Goal: Find specific page/section: Find specific page/section

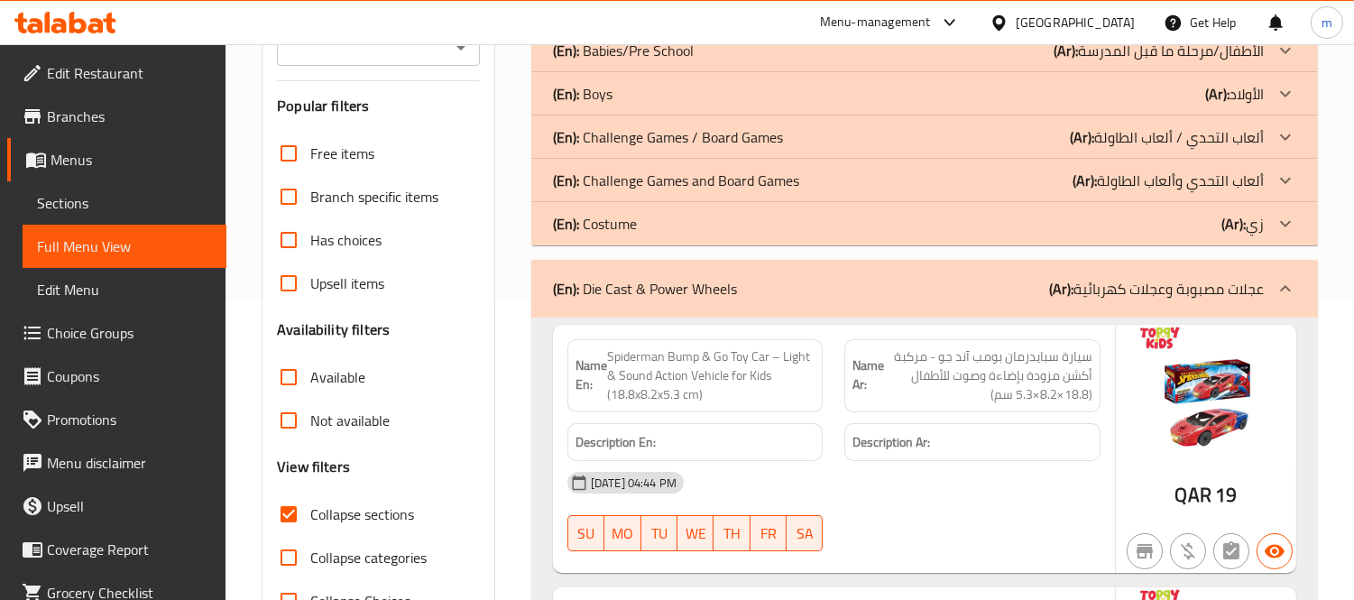
click at [343, 498] on label "Collapse sections" at bounding box center [340, 513] width 147 height 43
click at [310, 498] on input "Collapse sections" at bounding box center [288, 513] width 43 height 43
checkbox input "false"
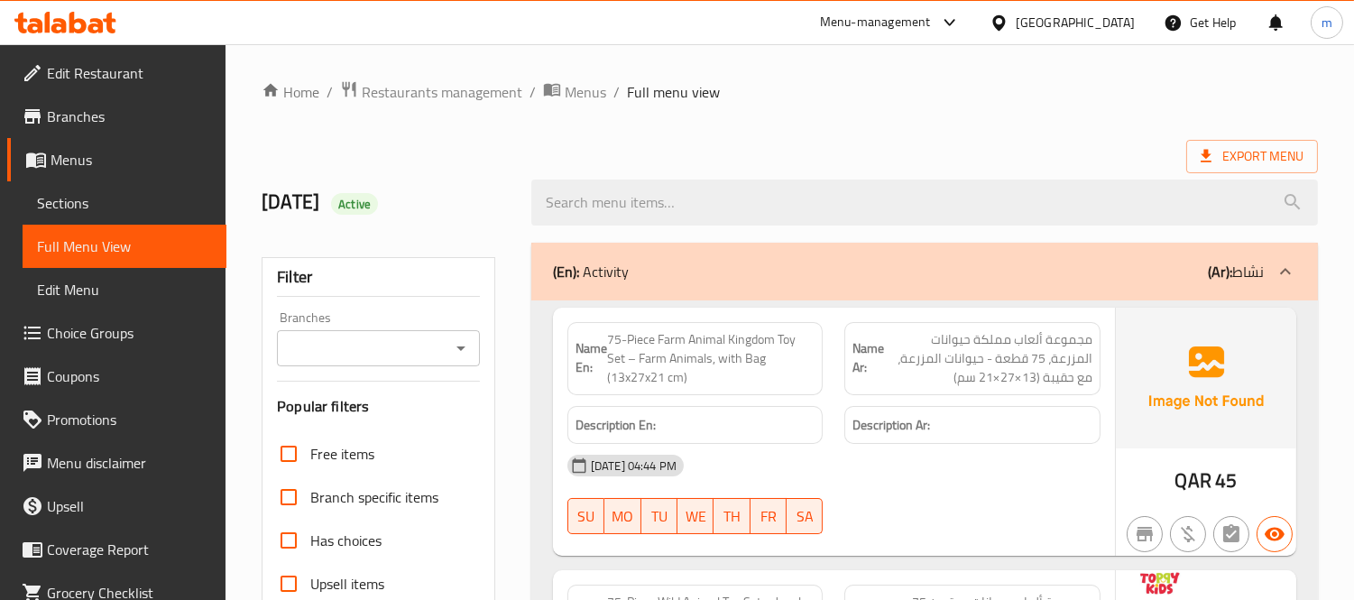
click at [674, 281] on div "(En): Activity (Ar): نشاط" at bounding box center [908, 272] width 711 height 22
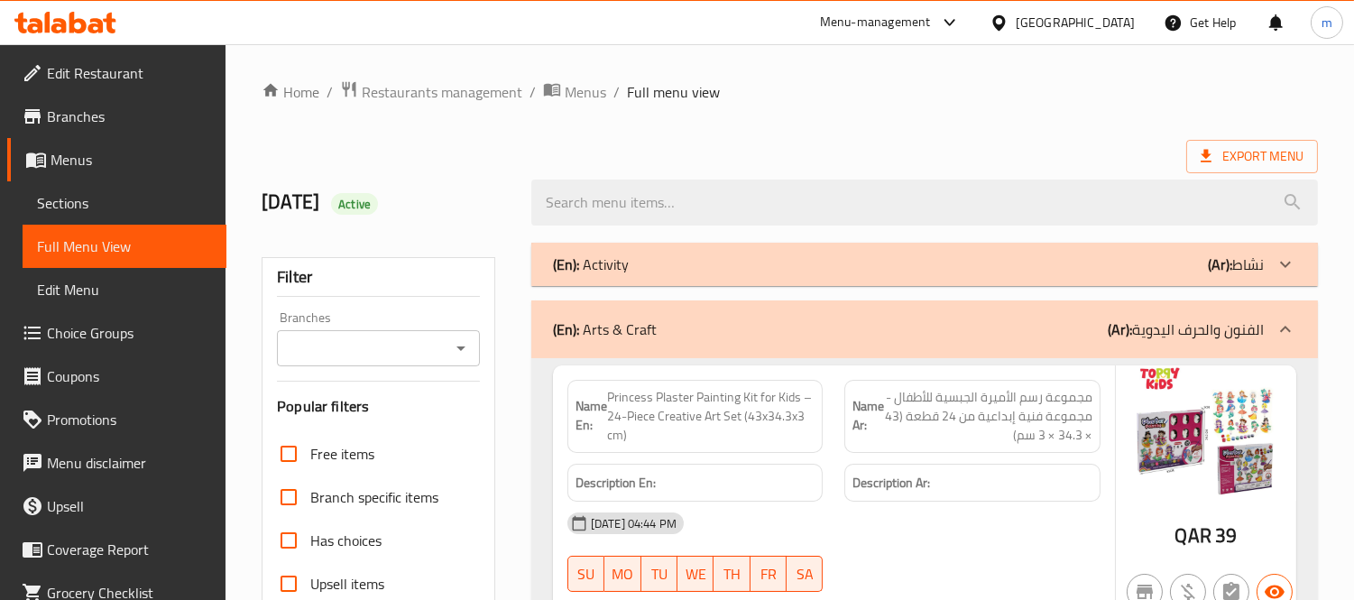
scroll to position [100, 0]
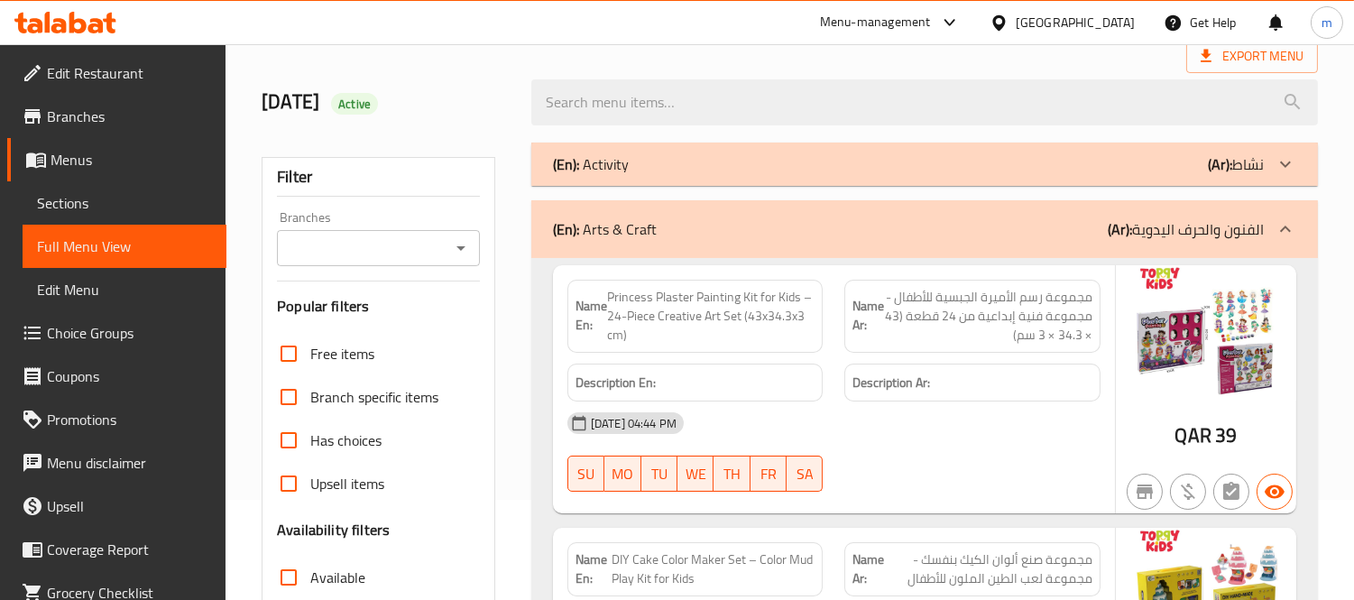
click at [1283, 229] on icon at bounding box center [1285, 228] width 11 height 6
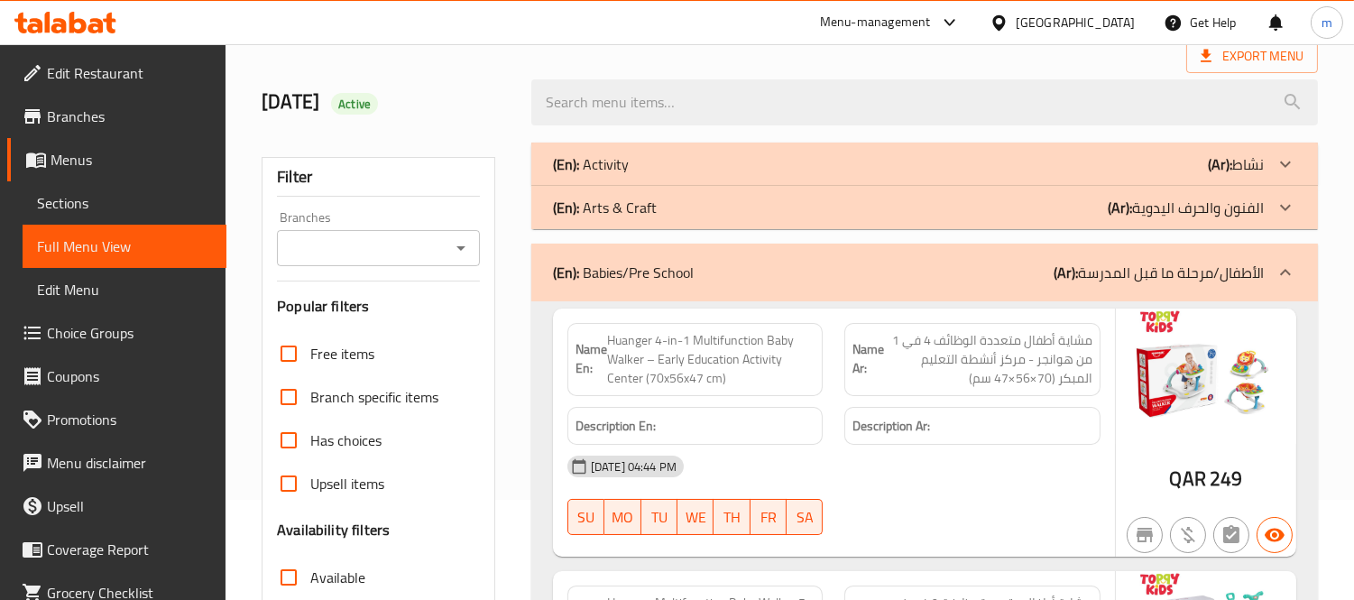
click at [1283, 271] on icon at bounding box center [1285, 272] width 11 height 6
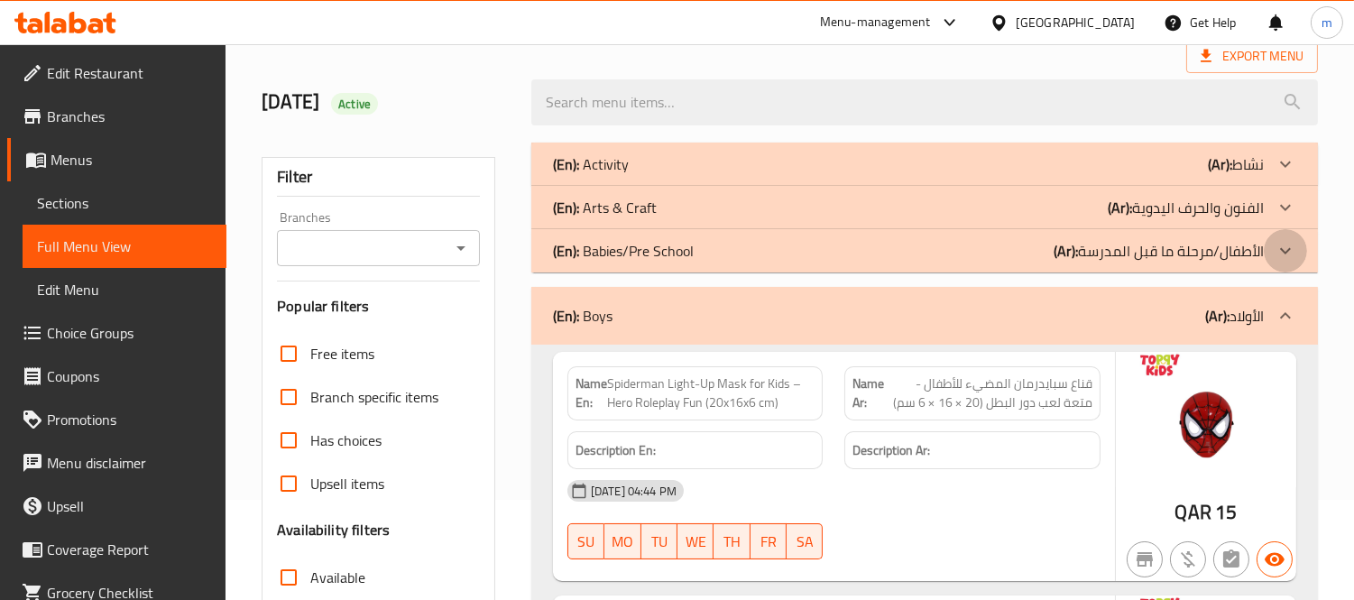
click at [1288, 247] on icon at bounding box center [1285, 251] width 22 height 22
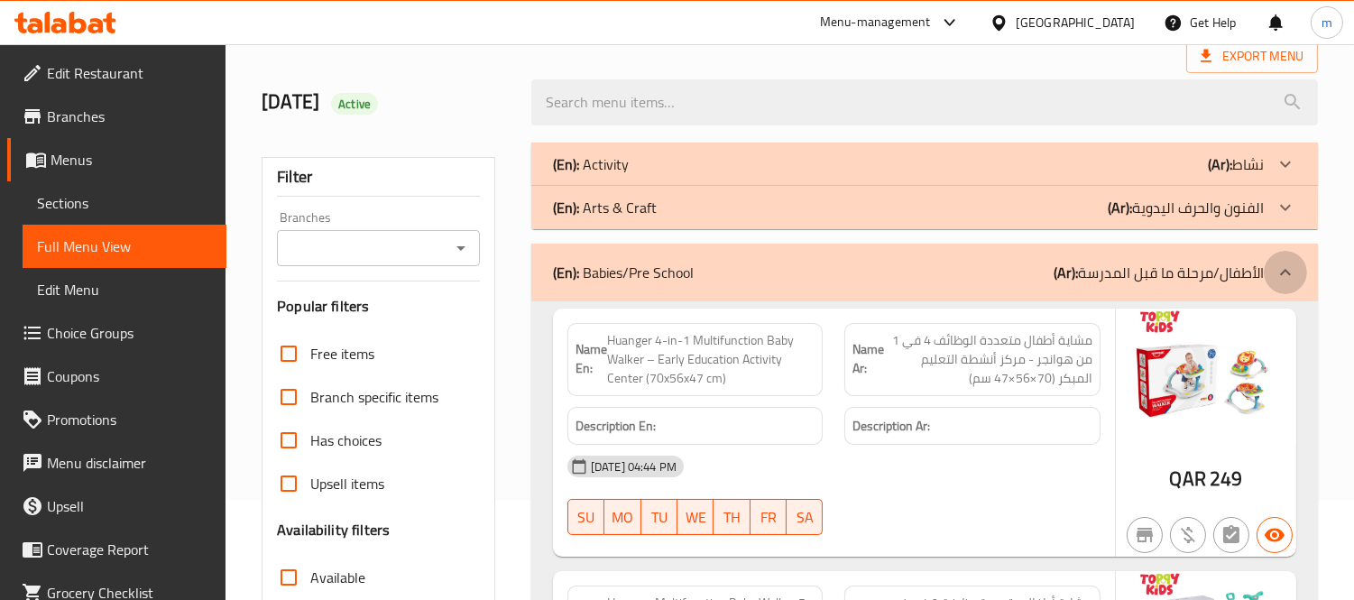
click at [1286, 274] on icon at bounding box center [1285, 273] width 22 height 22
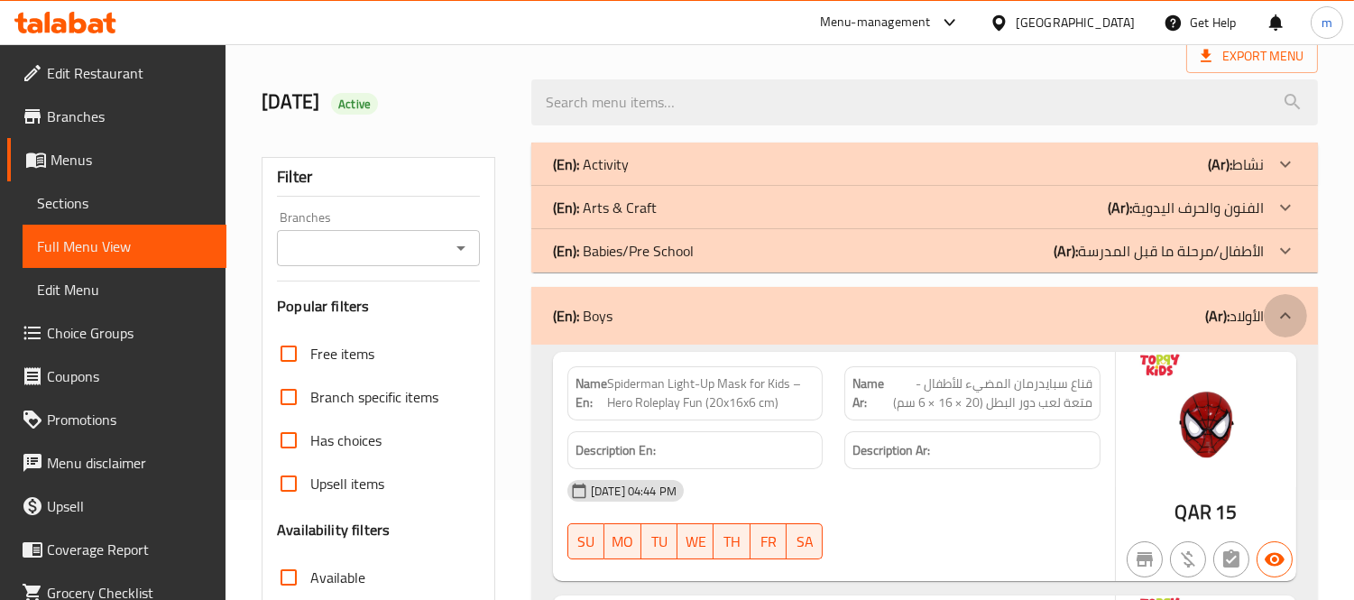
click at [1283, 311] on icon at bounding box center [1285, 316] width 22 height 22
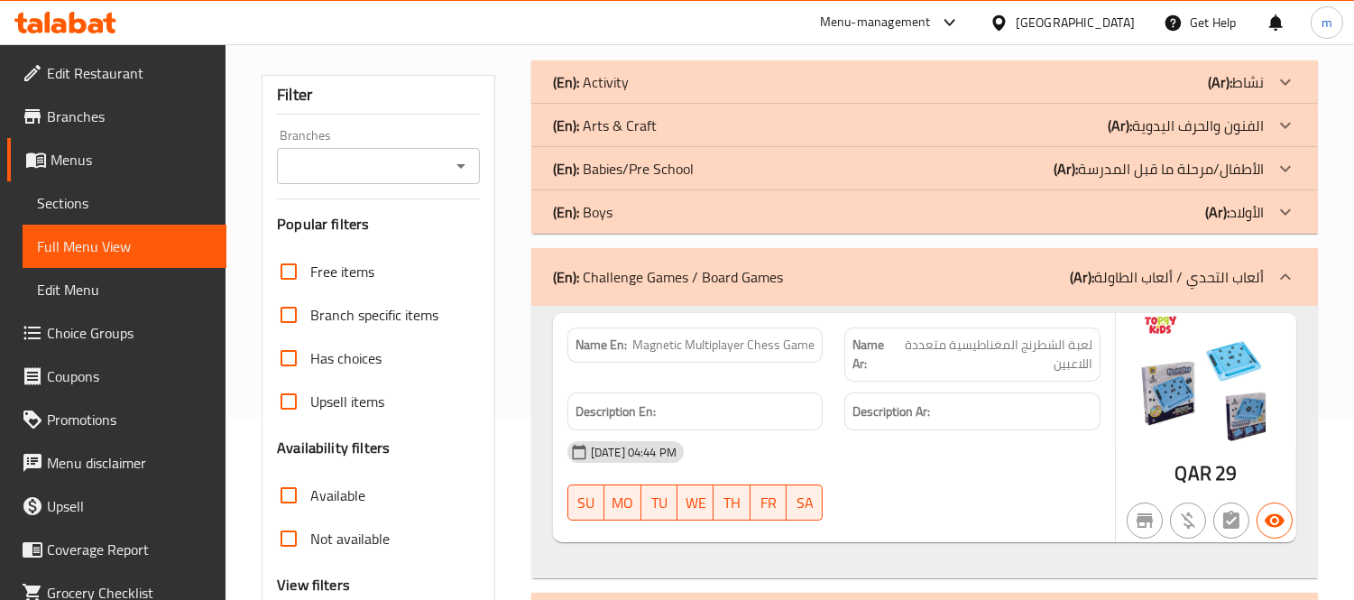
scroll to position [200, 0]
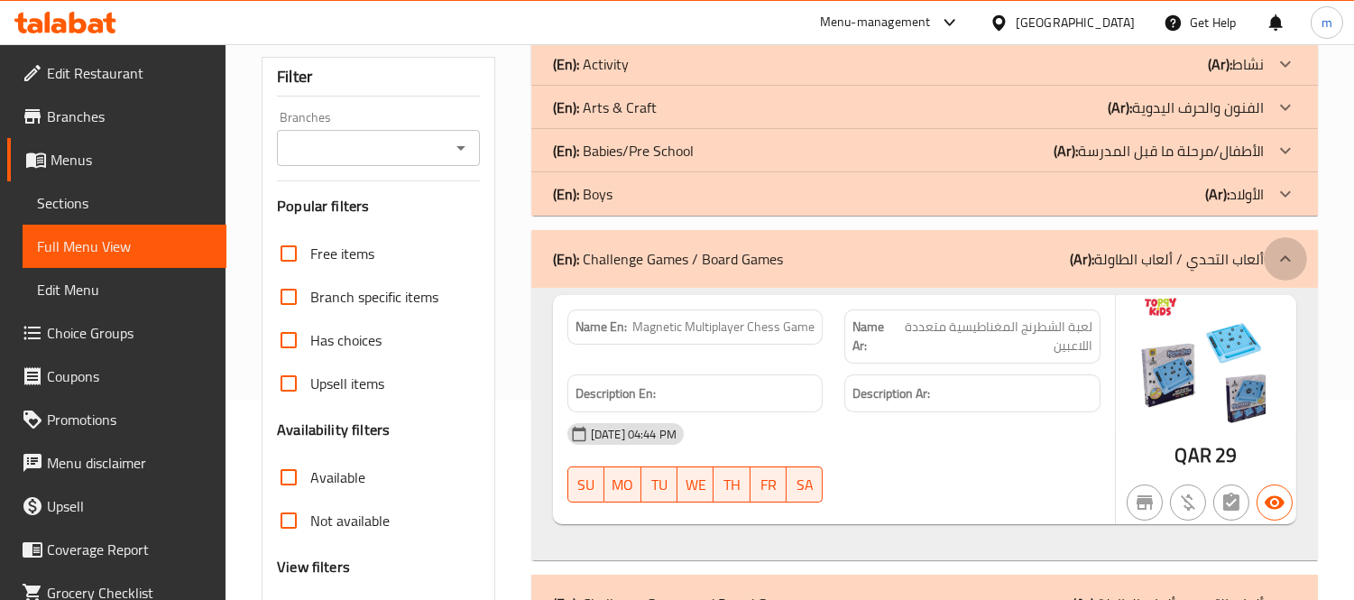
click at [1283, 254] on icon at bounding box center [1285, 259] width 22 height 22
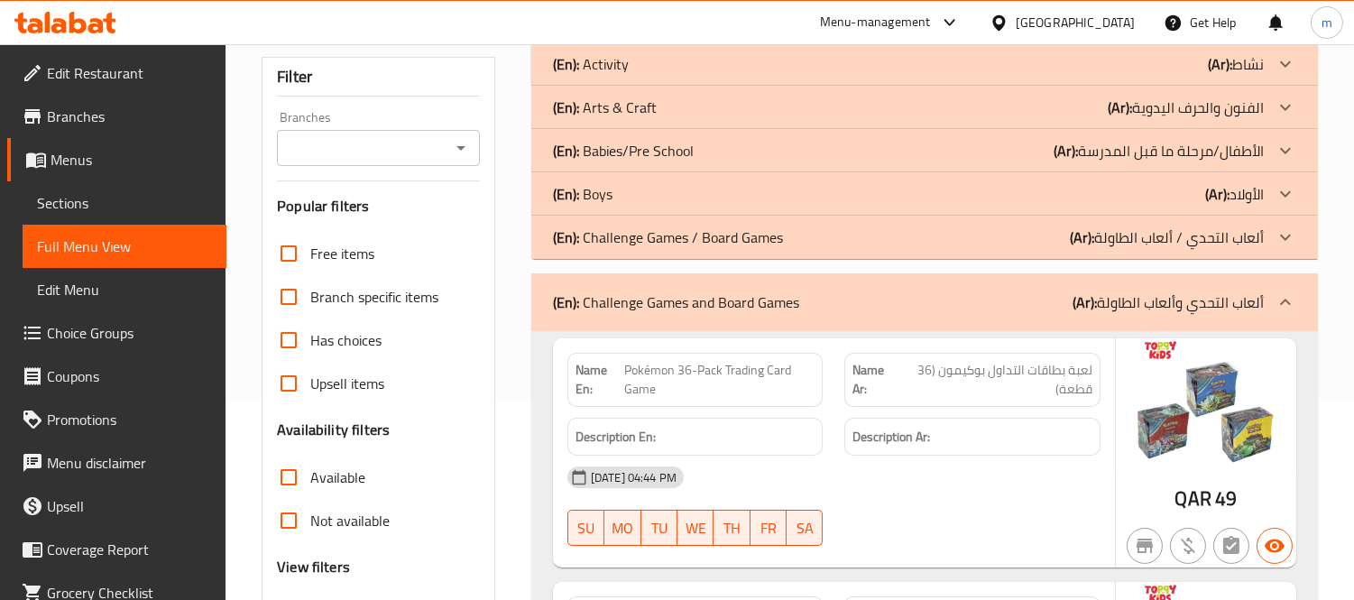
click at [1278, 302] on icon at bounding box center [1285, 302] width 22 height 22
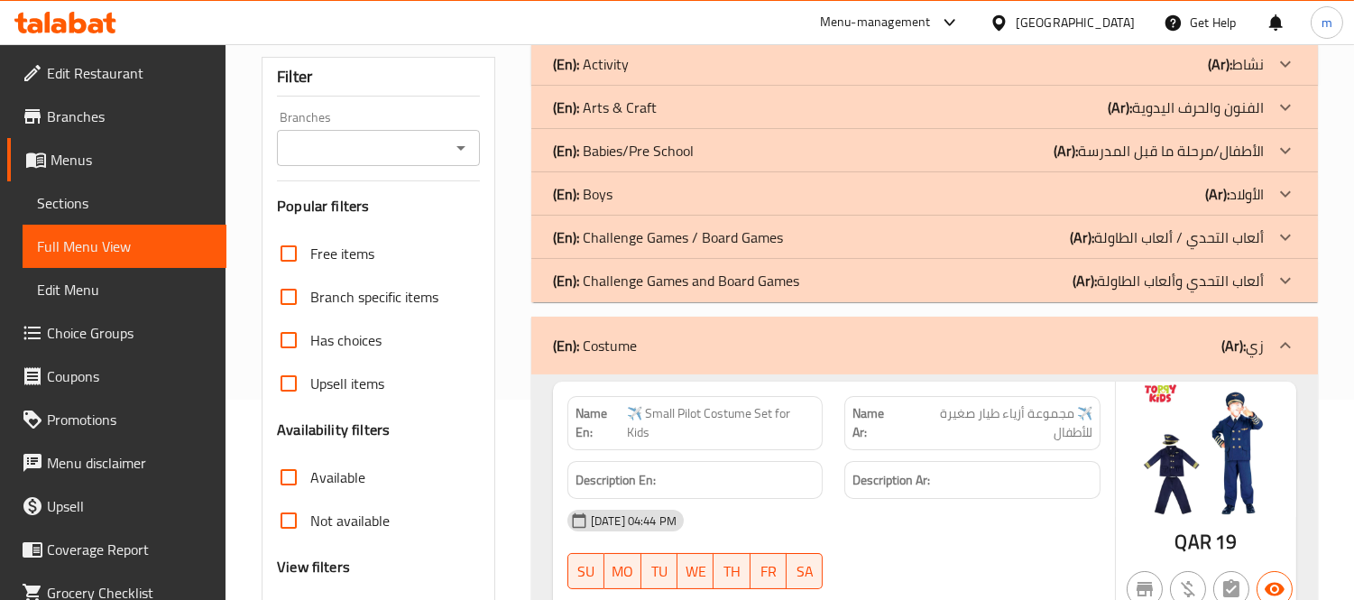
click at [1284, 344] on icon at bounding box center [1285, 345] width 11 height 6
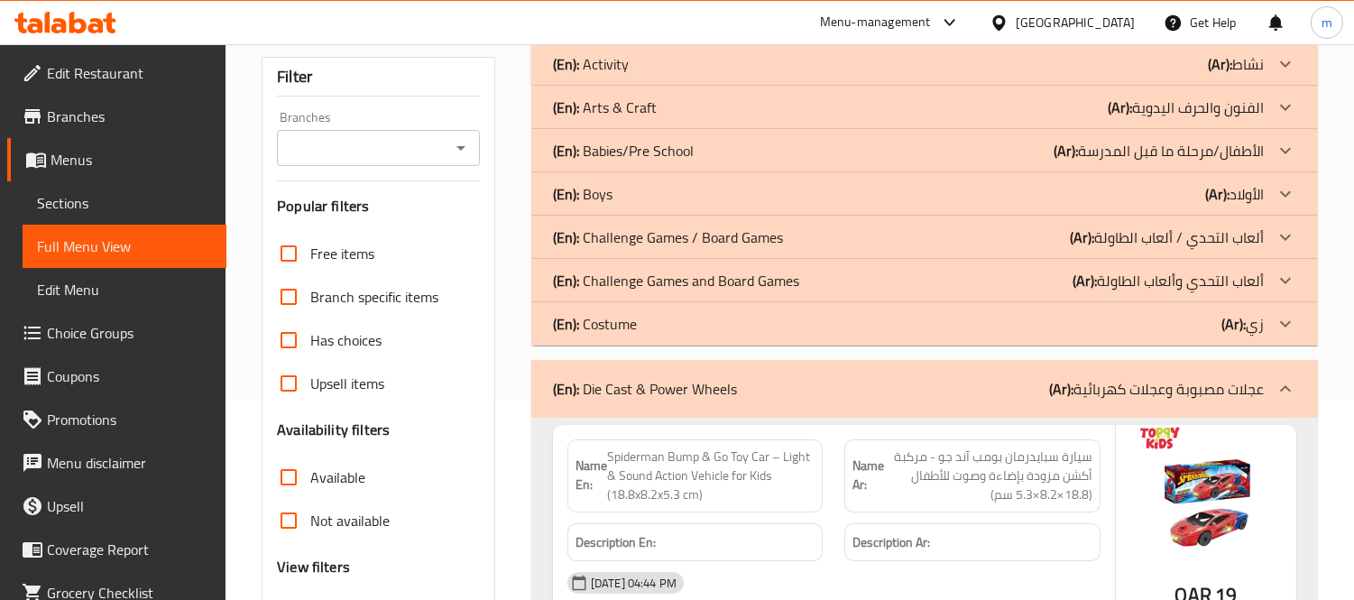
click at [1283, 382] on icon at bounding box center [1285, 389] width 22 height 22
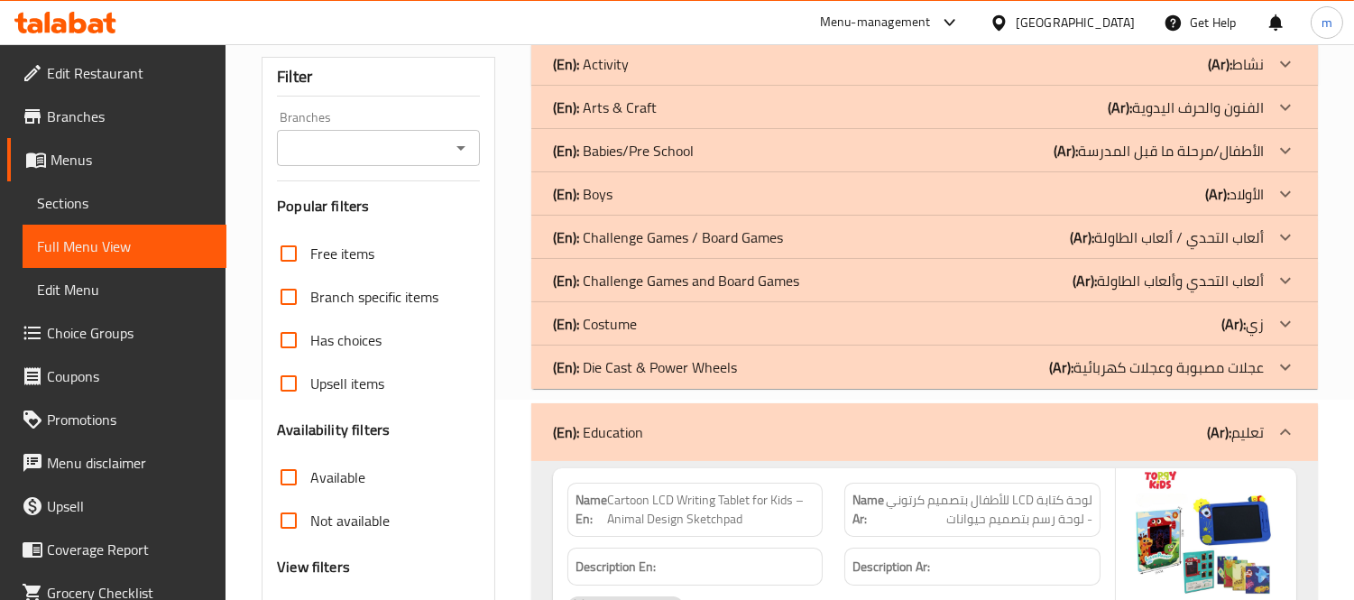
scroll to position [300, 0]
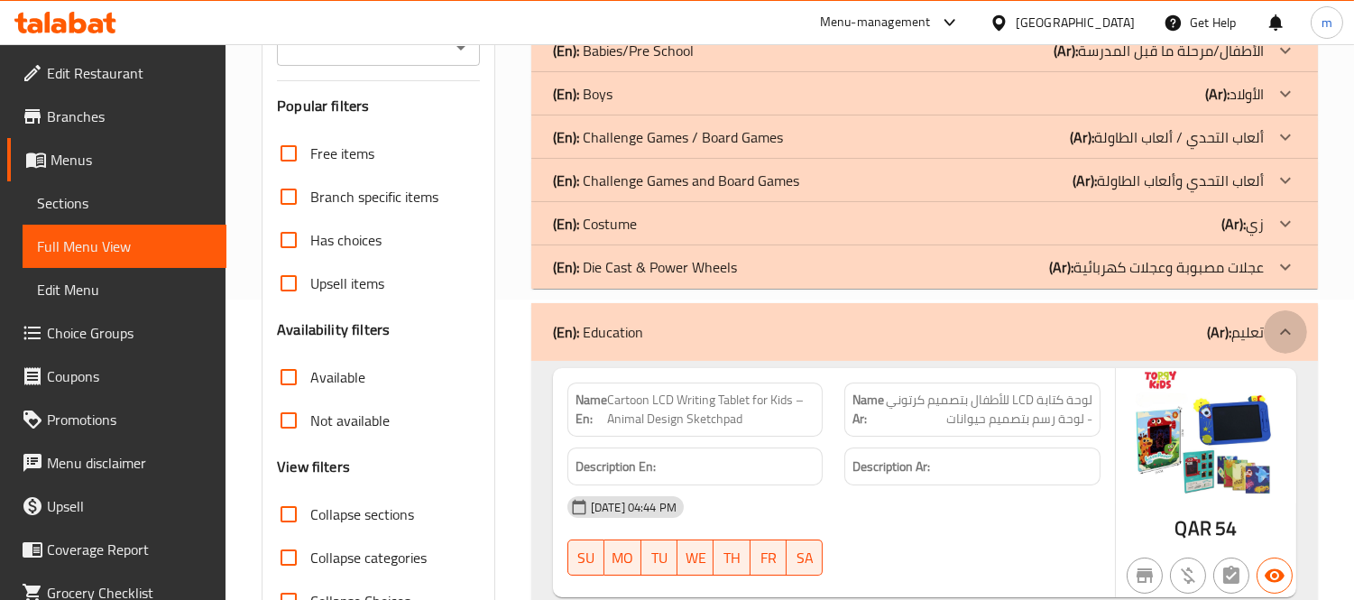
click at [1283, 332] on icon at bounding box center [1285, 331] width 11 height 6
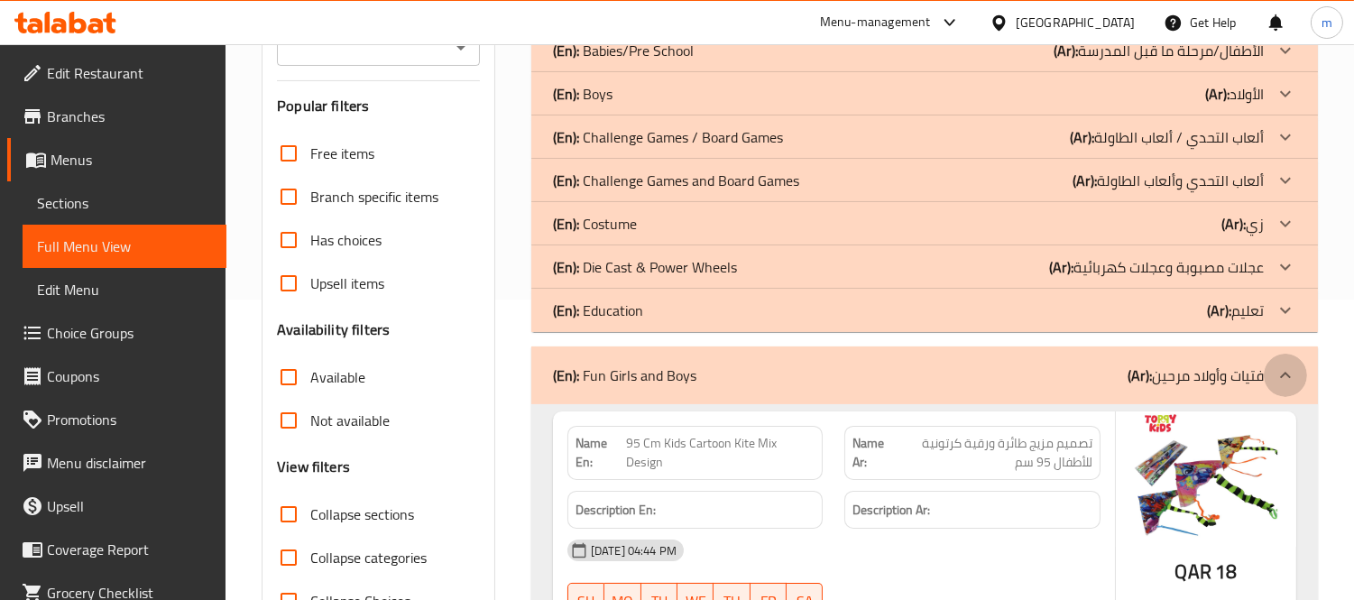
click at [1281, 370] on icon at bounding box center [1285, 375] width 22 height 22
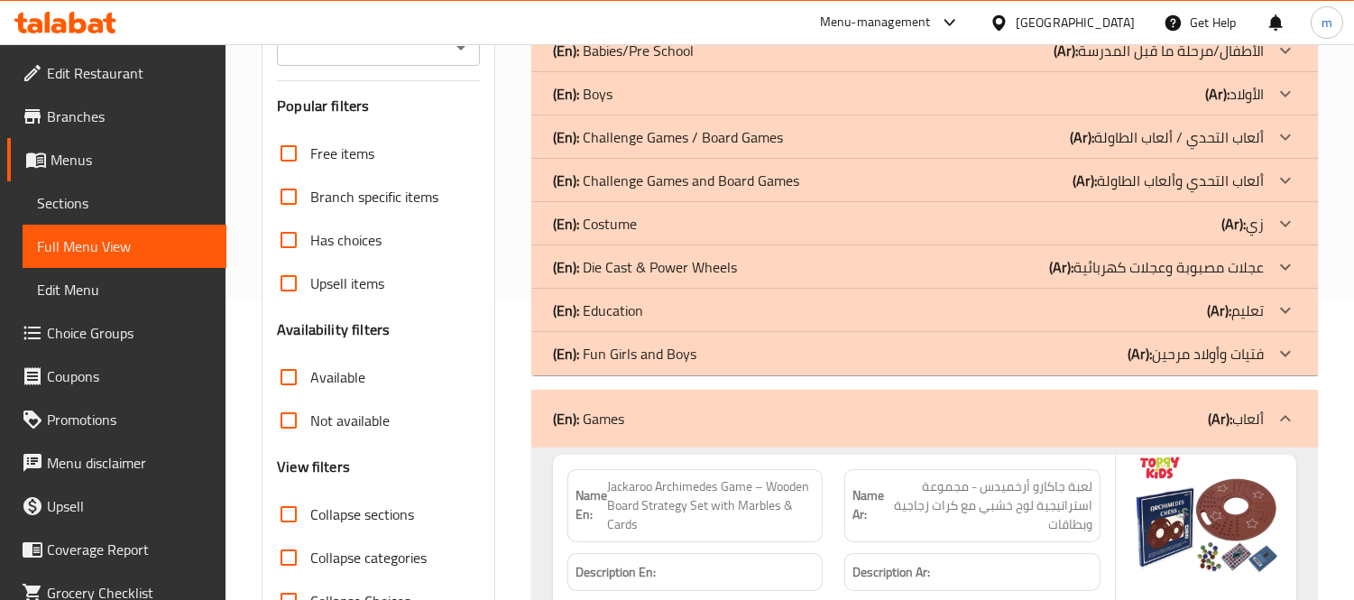
scroll to position [400, 0]
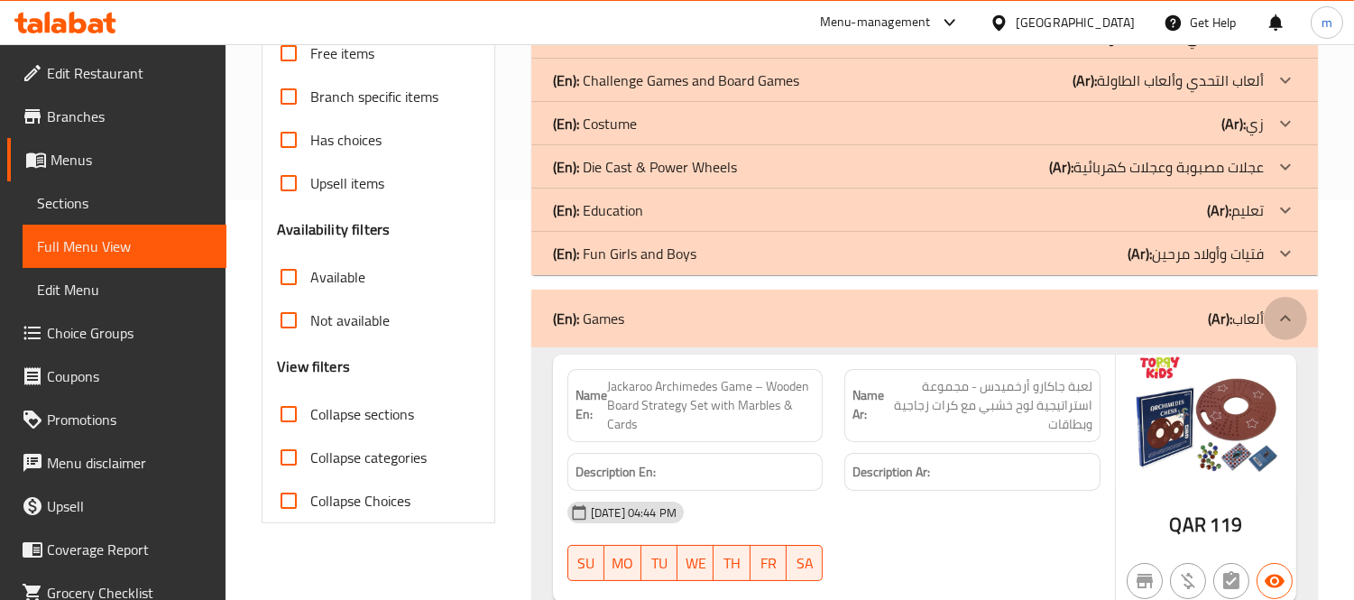
click at [1284, 311] on icon at bounding box center [1285, 319] width 22 height 22
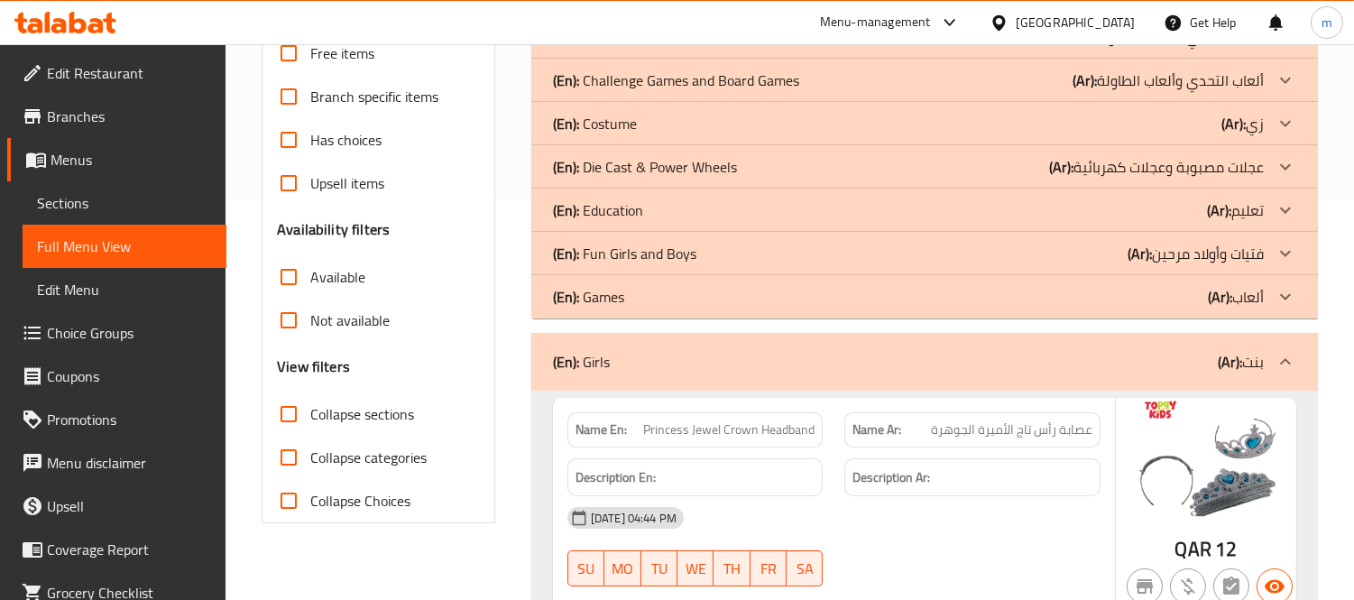
click at [1293, 359] on icon at bounding box center [1285, 362] width 22 height 22
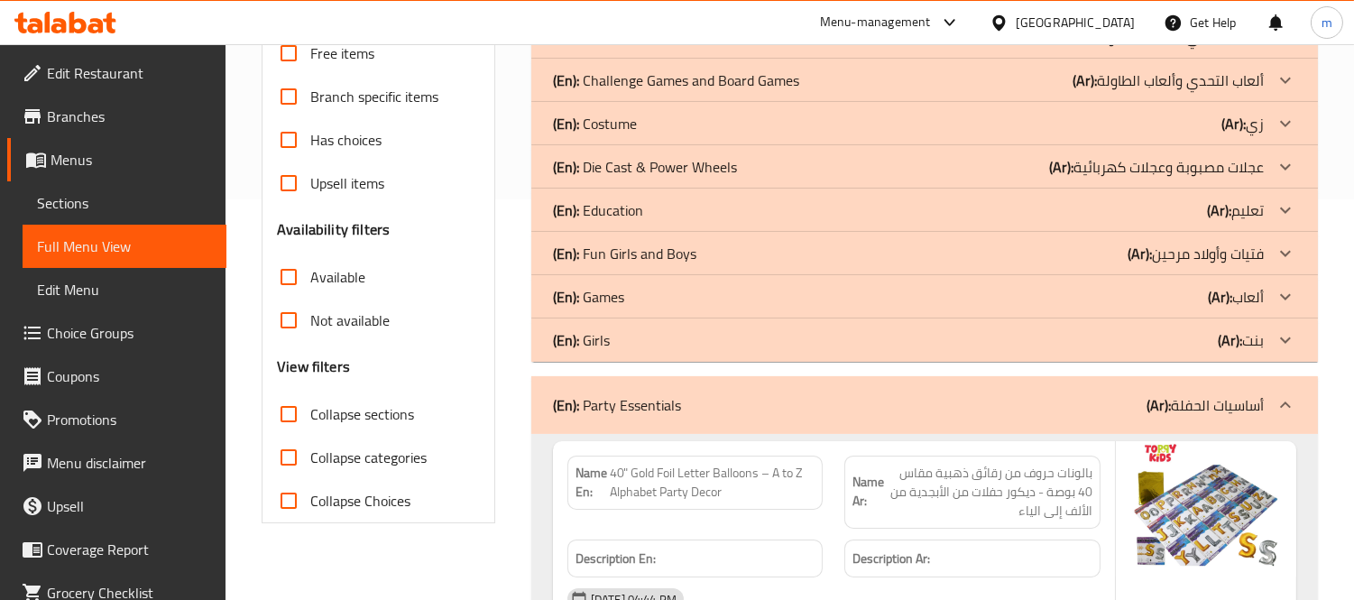
click at [1283, 400] on icon at bounding box center [1285, 405] width 22 height 22
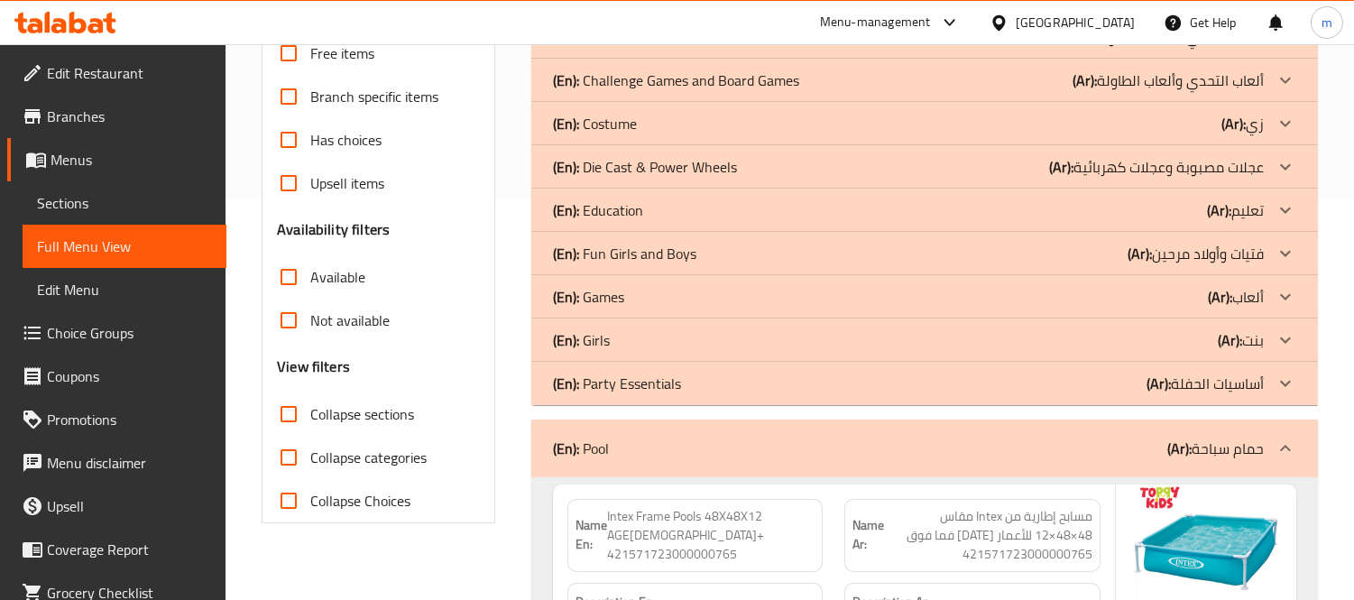
click at [1287, 443] on icon at bounding box center [1285, 448] width 22 height 22
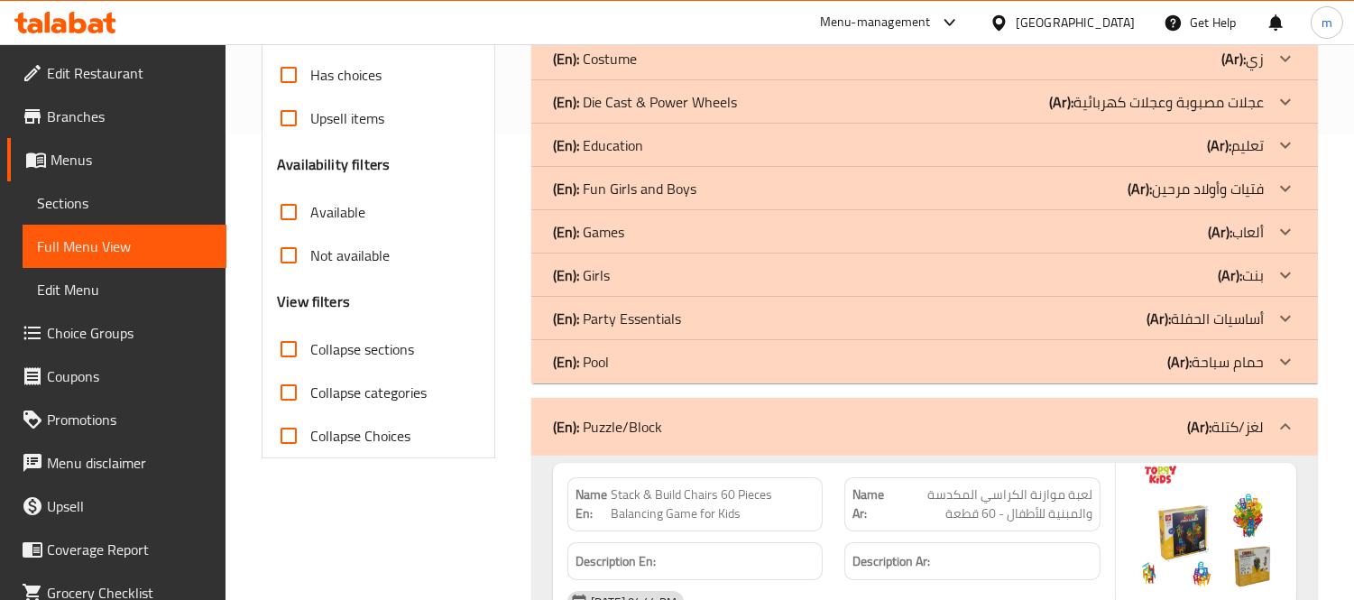
scroll to position [501, 0]
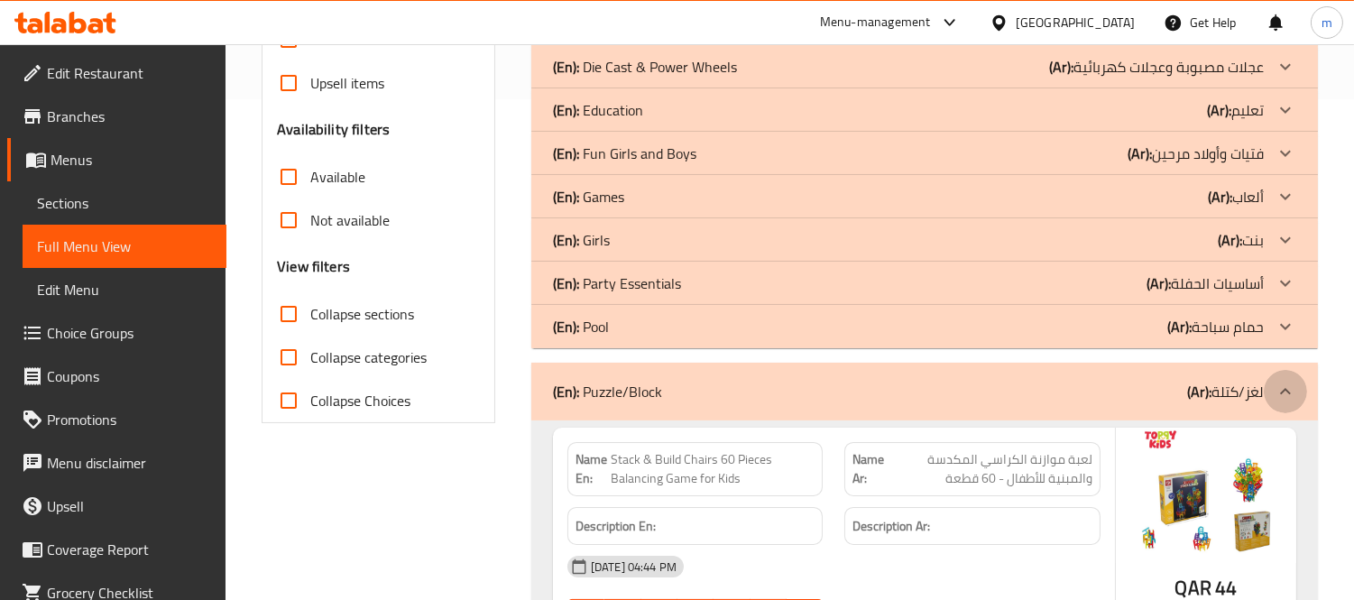
click at [1295, 394] on icon at bounding box center [1285, 392] width 22 height 22
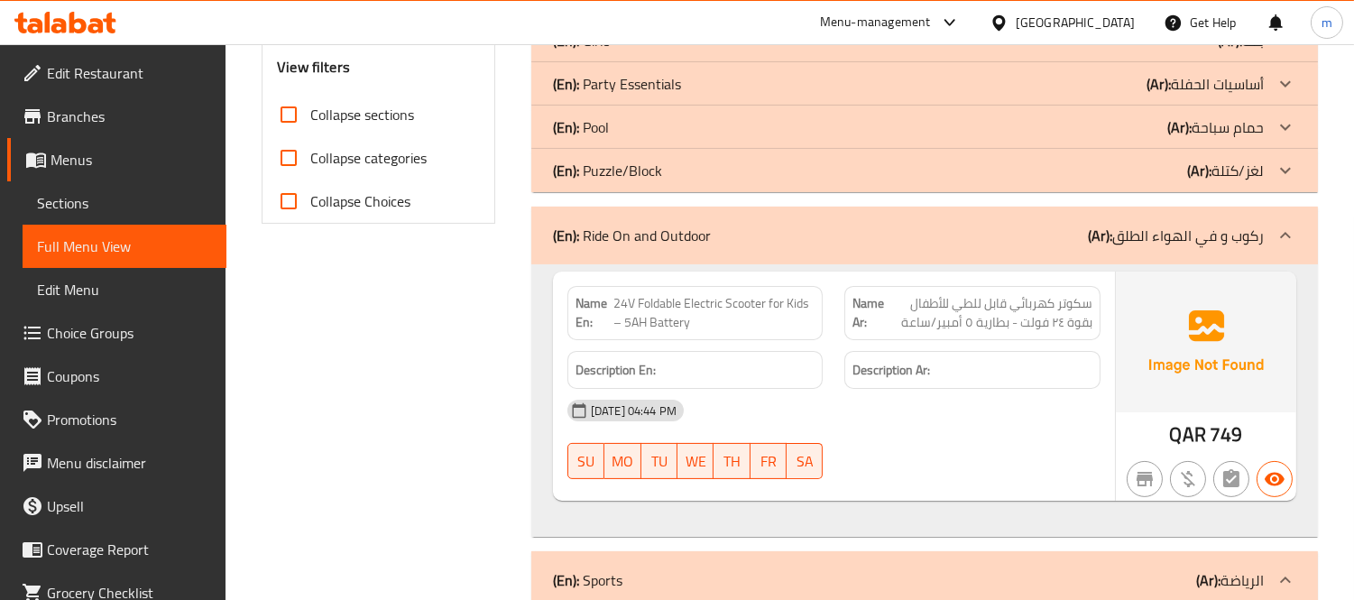
scroll to position [701, 0]
click at [1284, 238] on icon at bounding box center [1285, 235] width 22 height 22
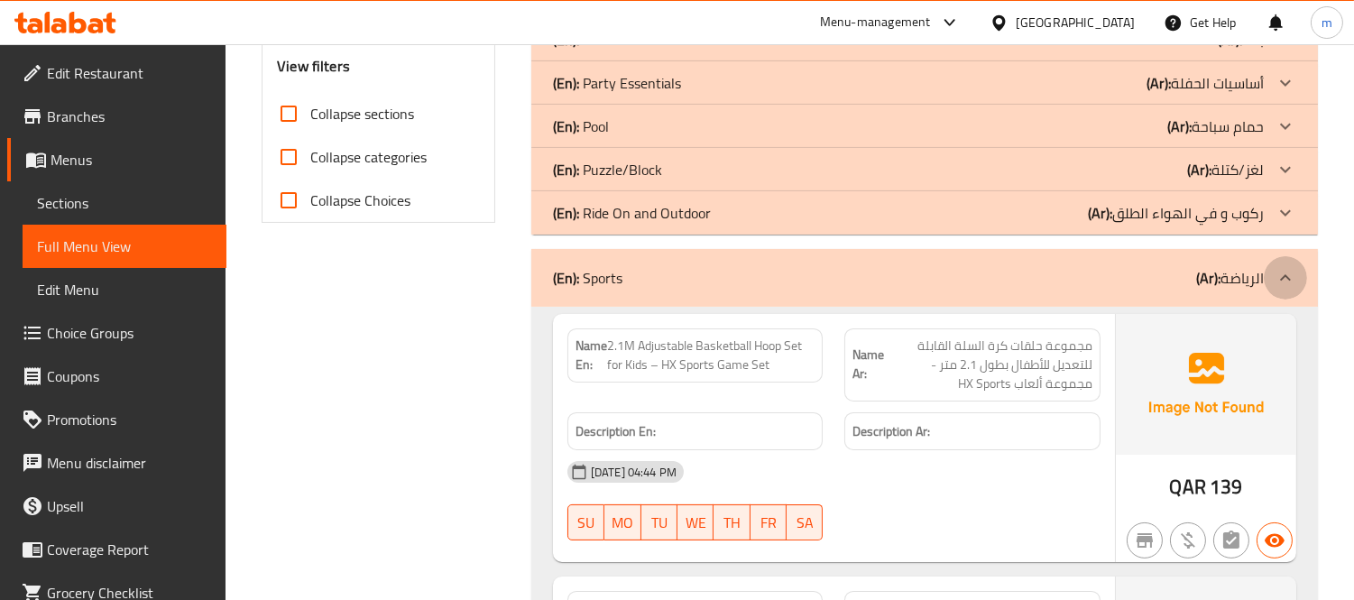
click at [1287, 280] on icon at bounding box center [1285, 278] width 22 height 22
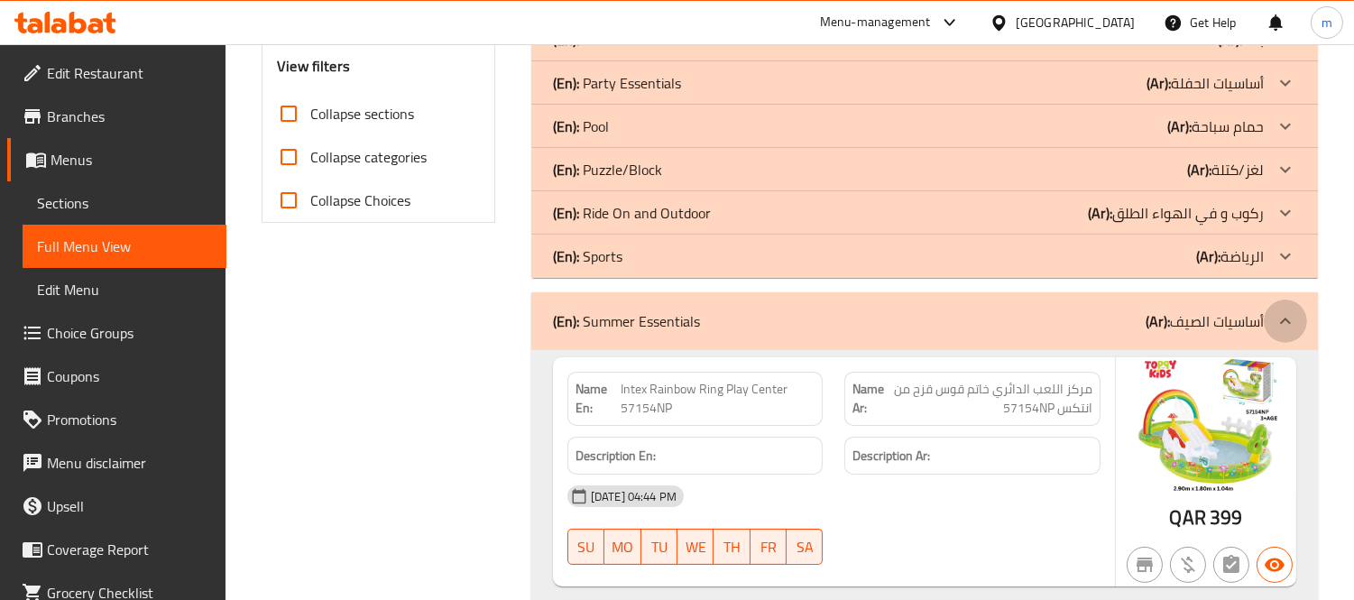
click at [1286, 321] on icon at bounding box center [1285, 321] width 22 height 22
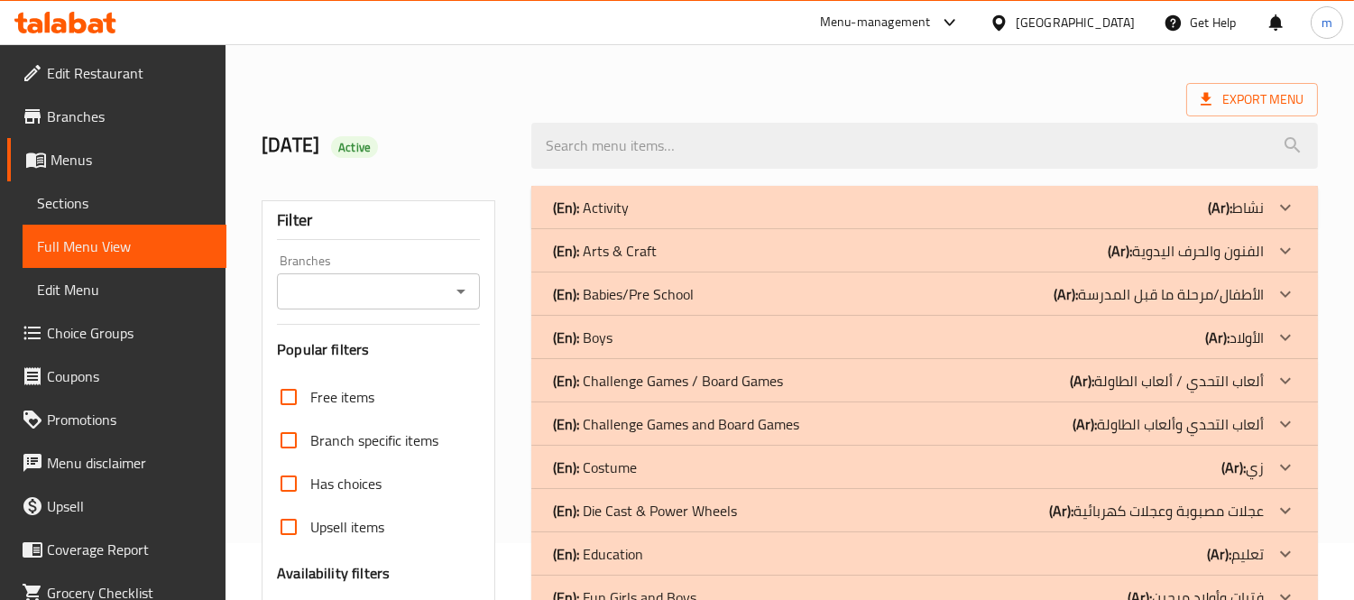
scroll to position [157, 0]
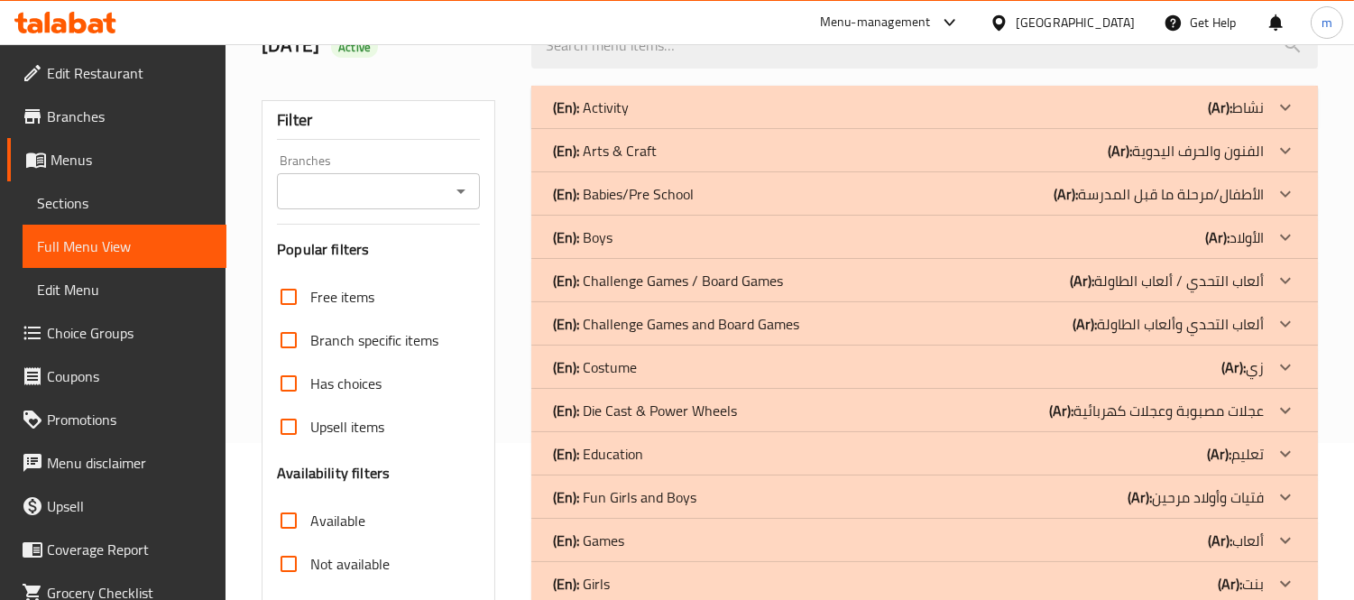
drag, startPoint x: 669, startPoint y: 409, endPoint x: 760, endPoint y: 404, distance: 91.3
click at [669, 409] on p "(En): Die Cast & Power Wheels" at bounding box center [645, 411] width 184 height 22
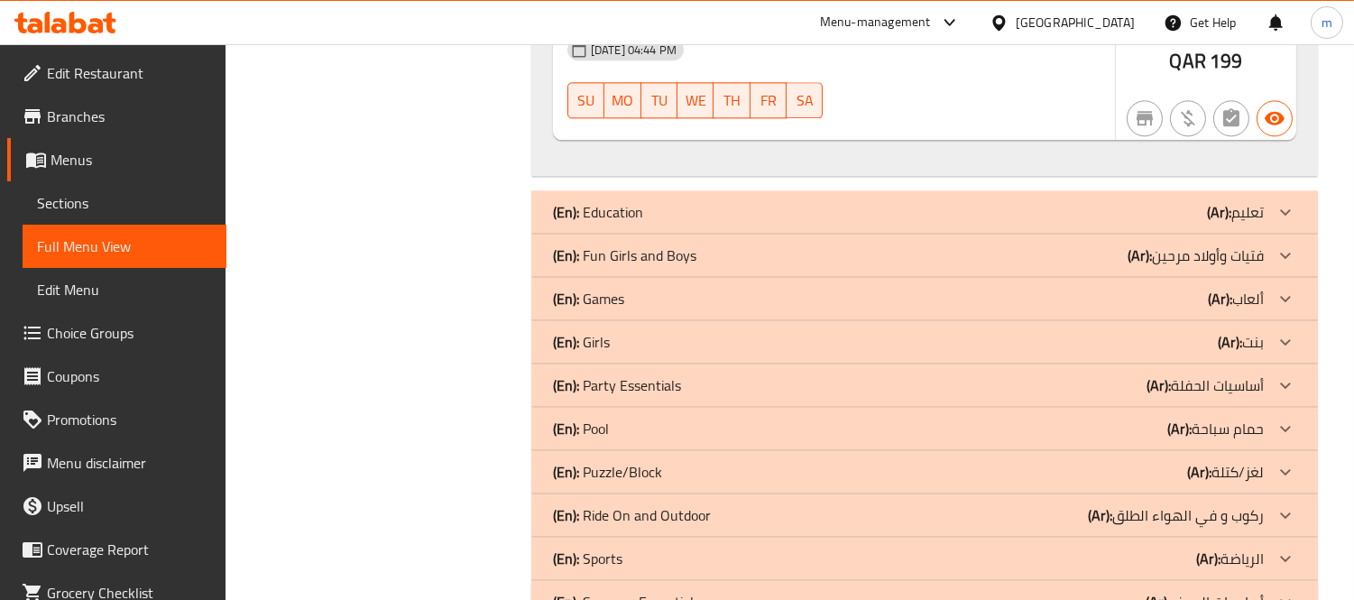
scroll to position [7671, 0]
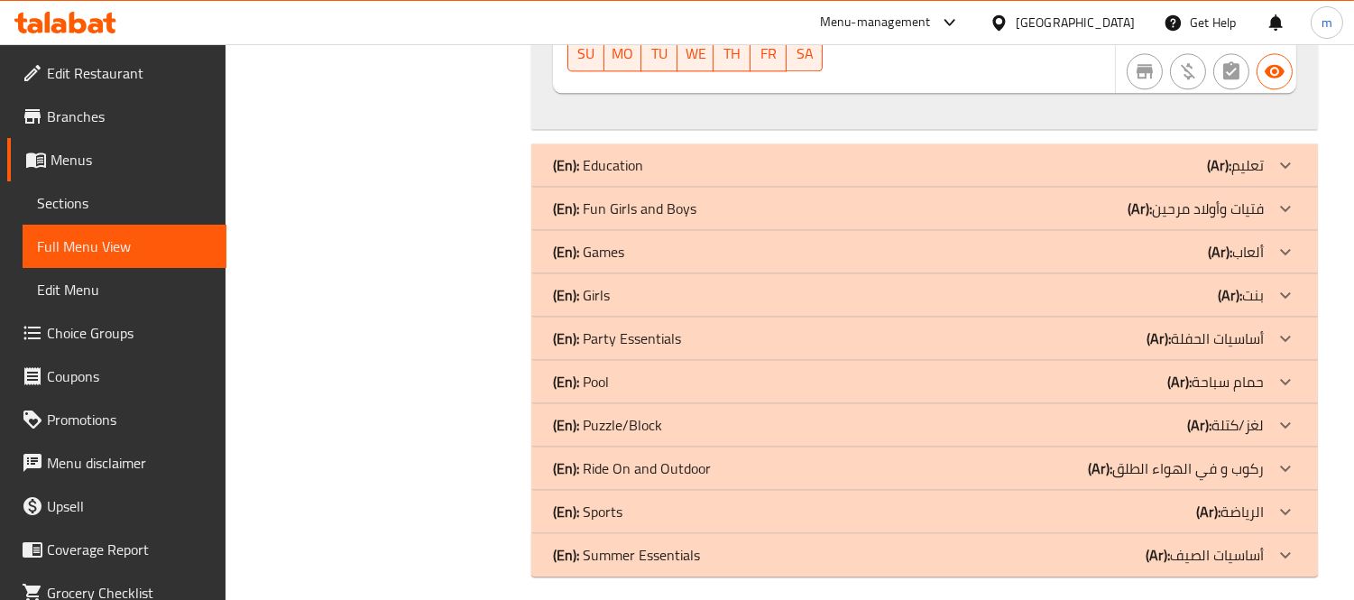
click at [632, 246] on div "(En): Games (Ar): ألعاب" at bounding box center [908, 252] width 711 height 22
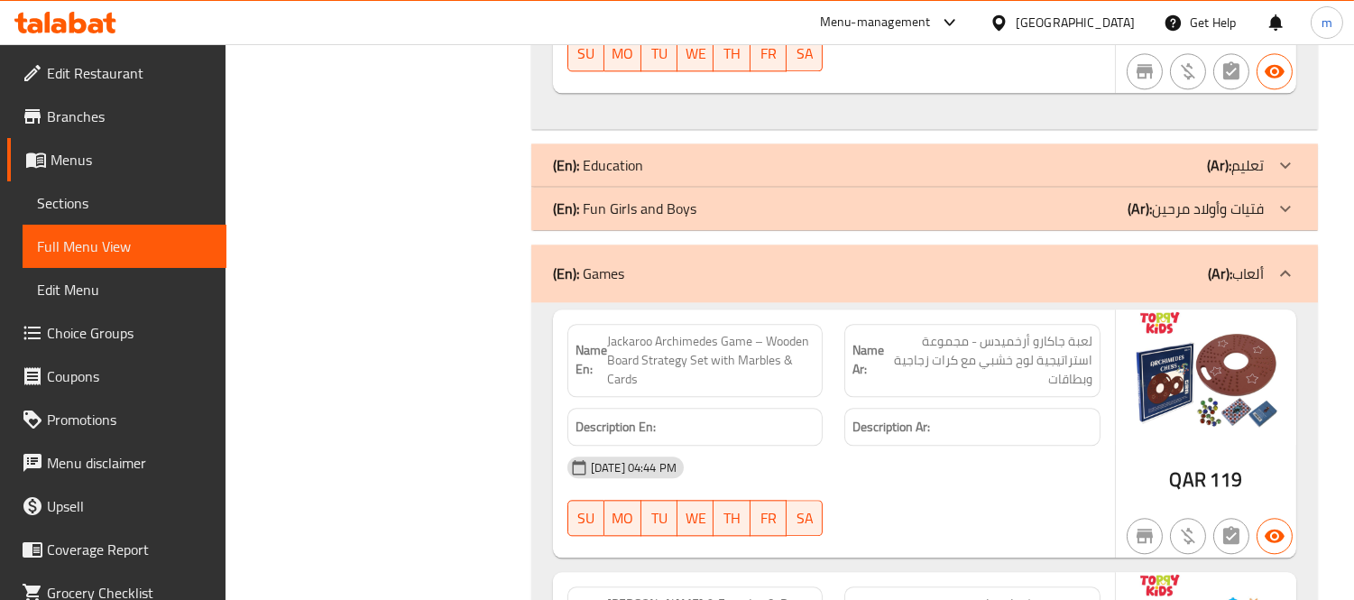
click at [633, 200] on p "(En): Fun Girls and Boys" at bounding box center [624, 209] width 143 height 22
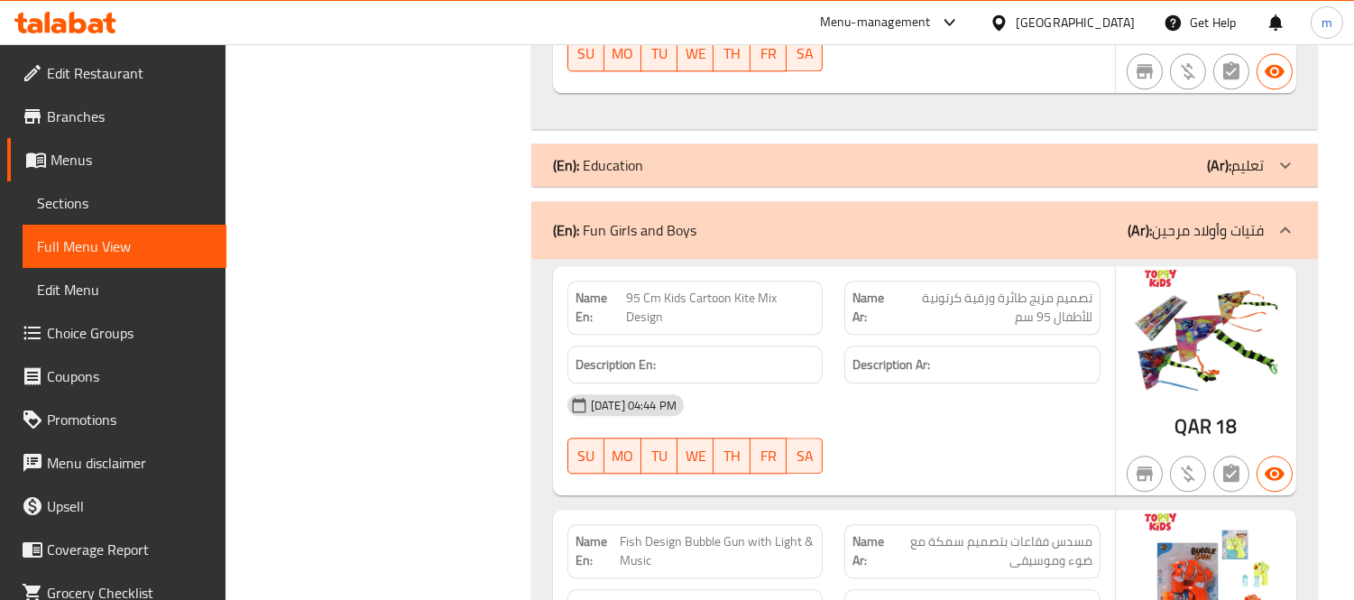
click at [638, 160] on p "(En): Education" at bounding box center [598, 165] width 90 height 22
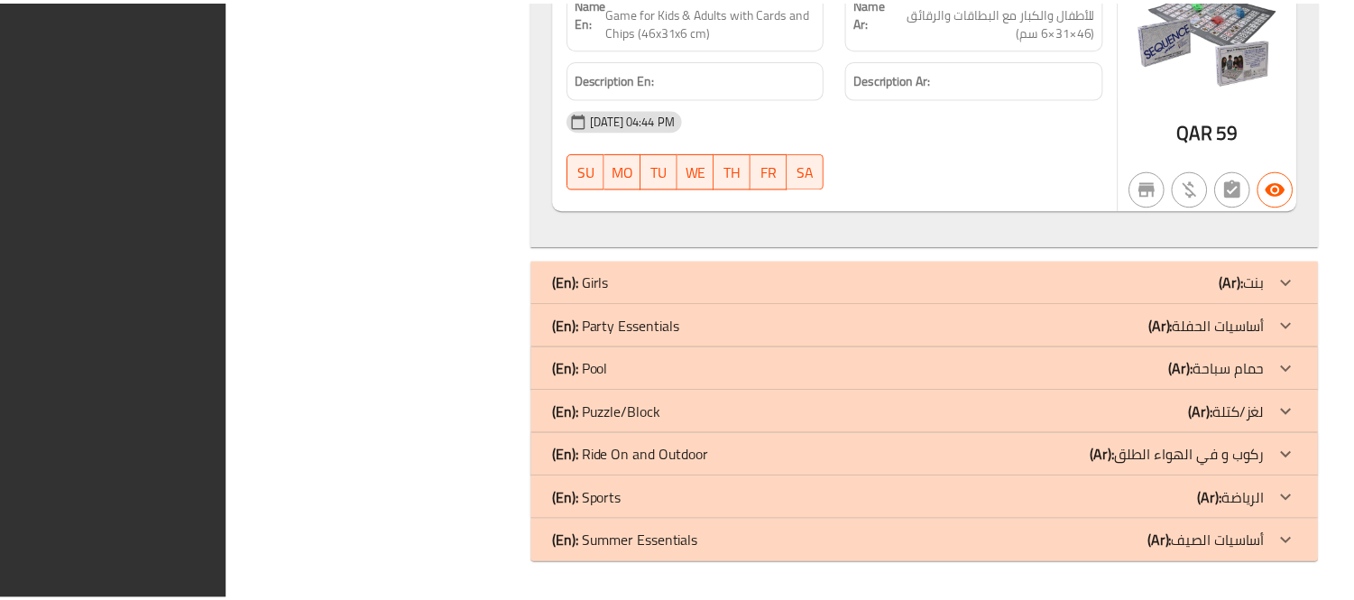
scroll to position [0, 0]
